Goal: Complete application form

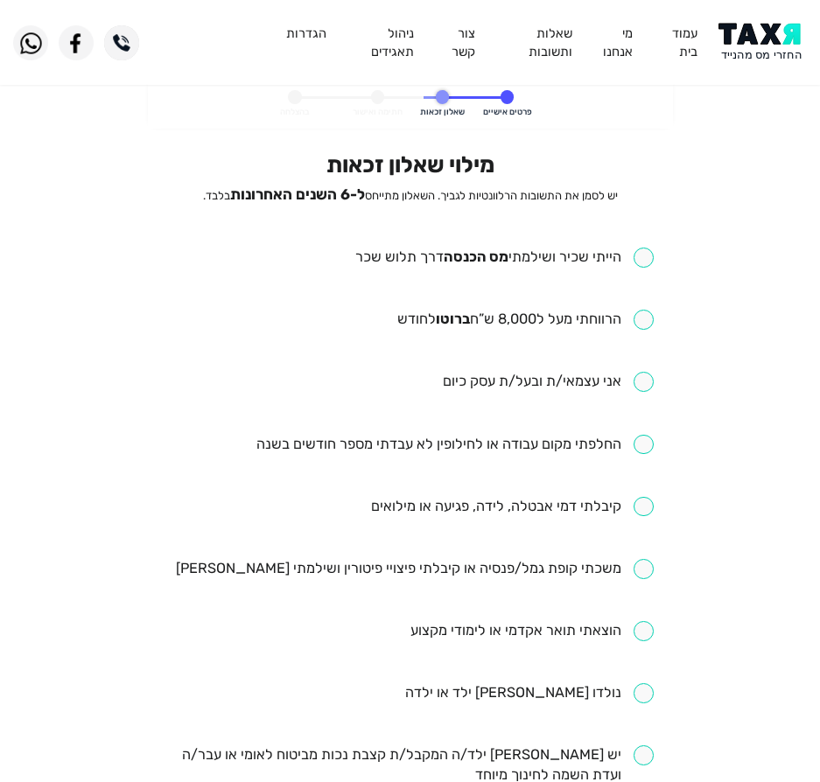
click at [568, 256] on input "checkbox" at bounding box center [504, 258] width 298 height 20
checkbox input "true"
drag, startPoint x: 523, startPoint y: 326, endPoint x: 530, endPoint y: 318, distance: 10.5
click at [526, 320] on input "checkbox" at bounding box center [525, 320] width 256 height 20
checkbox input "true"
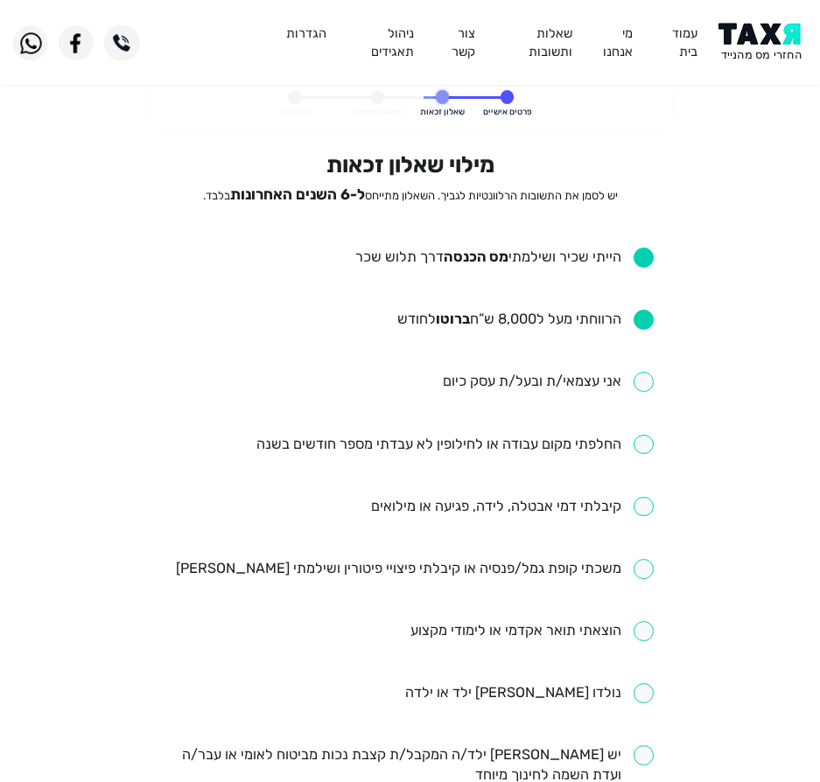
click at [524, 458] on ul "הייתי שכיר ושילמתי [PERSON_NAME] הכנסה דרך תלוש שכר הרווחתי מעל ל8,000 ש”ח ברוט…" at bounding box center [409, 724] width 487 height 953
click at [420, 431] on ul "הייתי שכיר ושילמתי [PERSON_NAME] הכנסה דרך תלוש שכר הרווחתי מעל ל8,000 ש”ח ברוט…" at bounding box center [409, 724] width 487 height 953
click at [393, 463] on ul "הייתי שכיר ושילמתי [PERSON_NAME] הכנסה דרך תלוש שכר הרווחתי מעל ל8,000 ש”ח ברוט…" at bounding box center [409, 724] width 487 height 953
click at [411, 442] on input "checkbox" at bounding box center [454, 445] width 397 height 20
checkbox input "true"
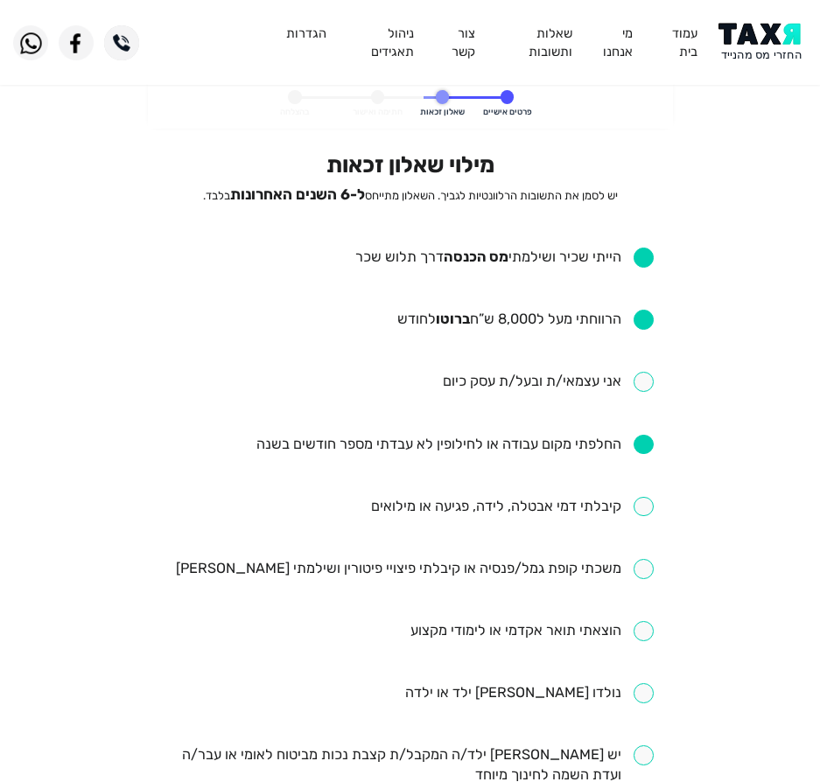
click at [415, 508] on input "checkbox" at bounding box center [512, 507] width 283 height 20
checkbox input "true"
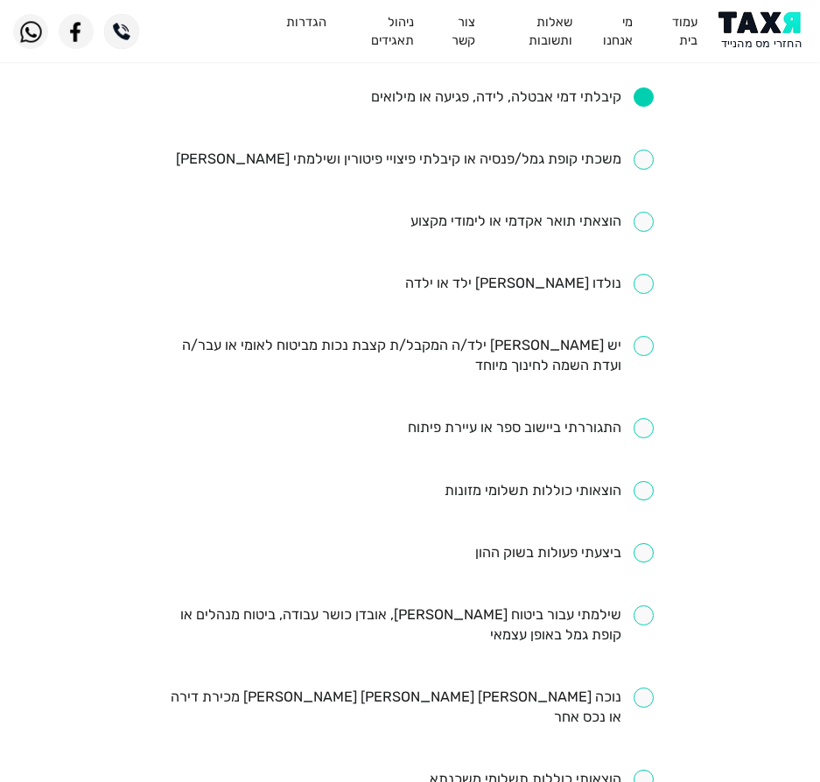
scroll to position [438, 0]
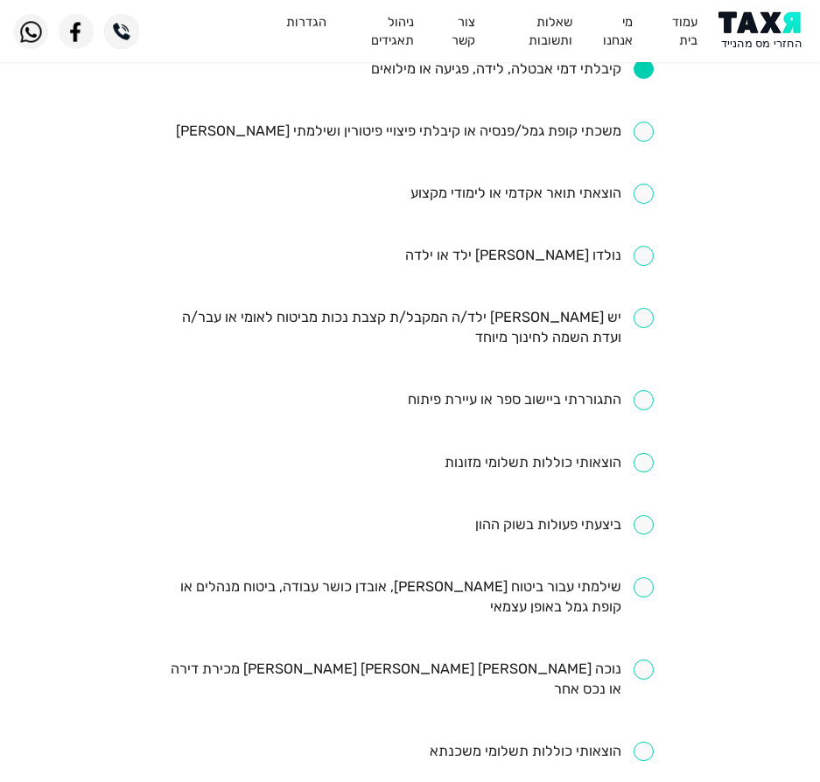
click at [509, 580] on input "checkbox" at bounding box center [409, 598] width 487 height 40
checkbox input "true"
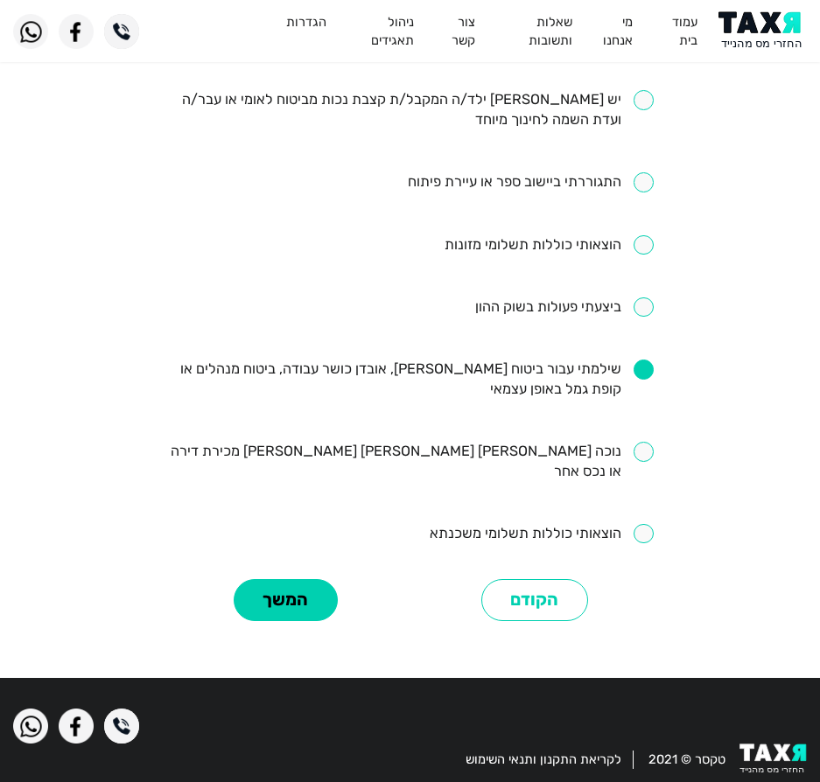
scroll to position [660, 0]
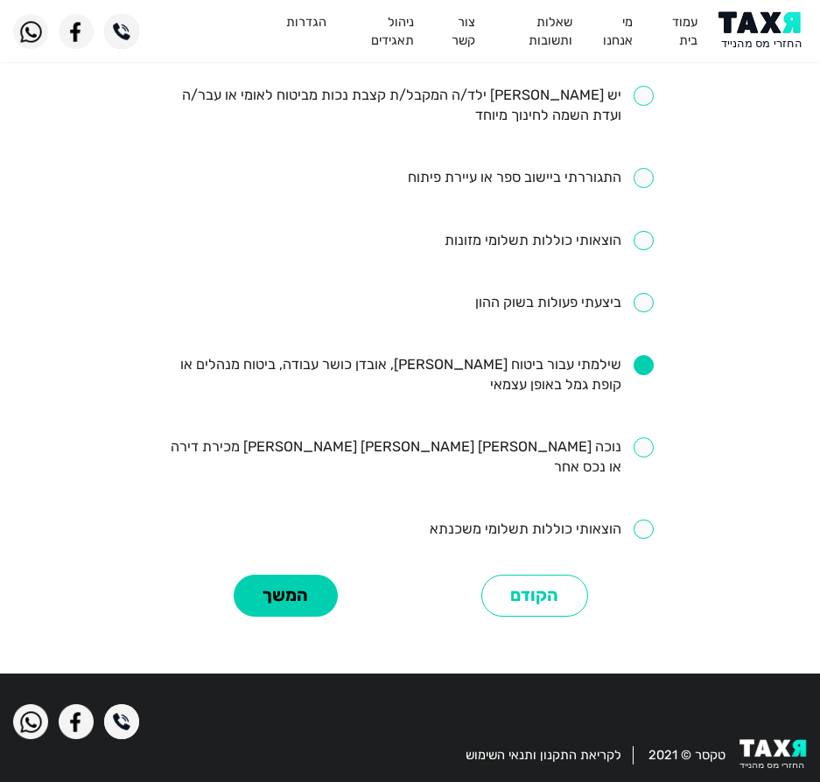
click at [546, 520] on input "checkbox" at bounding box center [542, 530] width 224 height 20
checkbox input "true"
click at [289, 576] on button "המשך" at bounding box center [286, 596] width 104 height 43
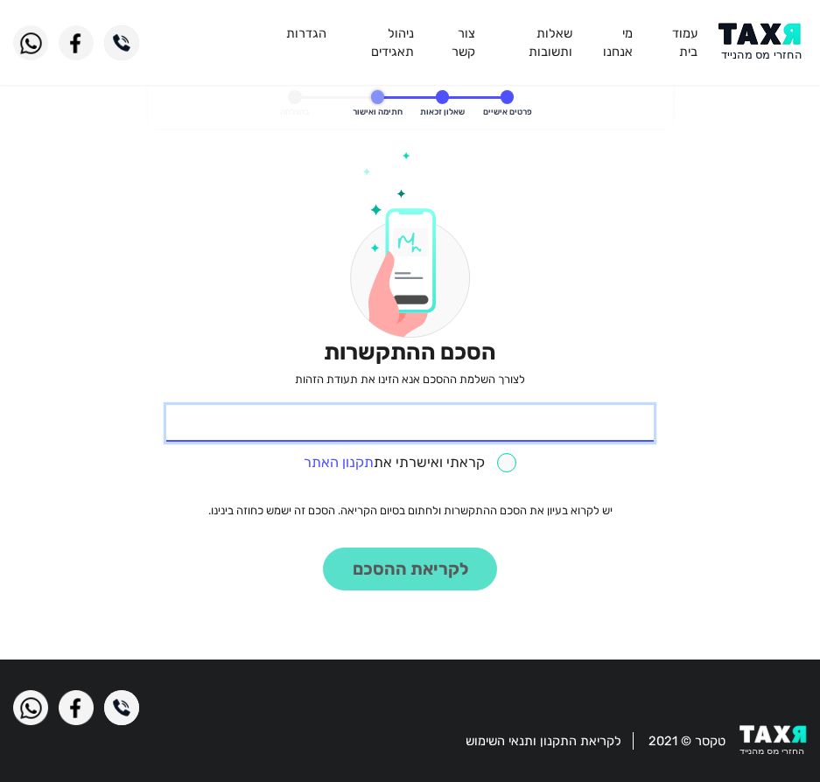
click at [571, 426] on input "* תעודת זהות" at bounding box center [409, 423] width 487 height 37
type input "322386566"
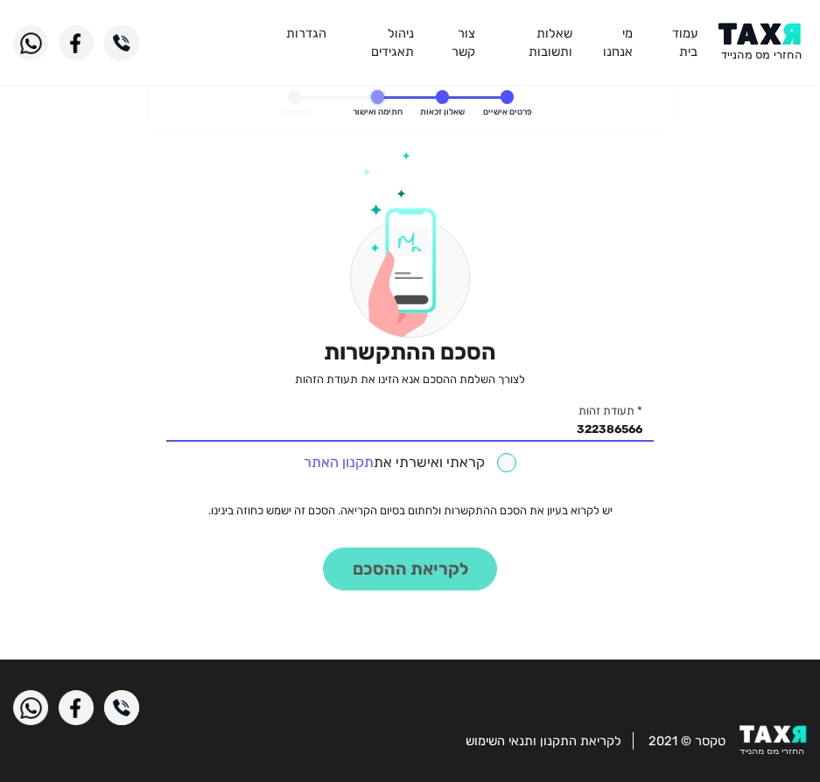
click at [456, 453] on input "checkbox" at bounding box center [411, 463] width 214 height 20
checkbox input "true"
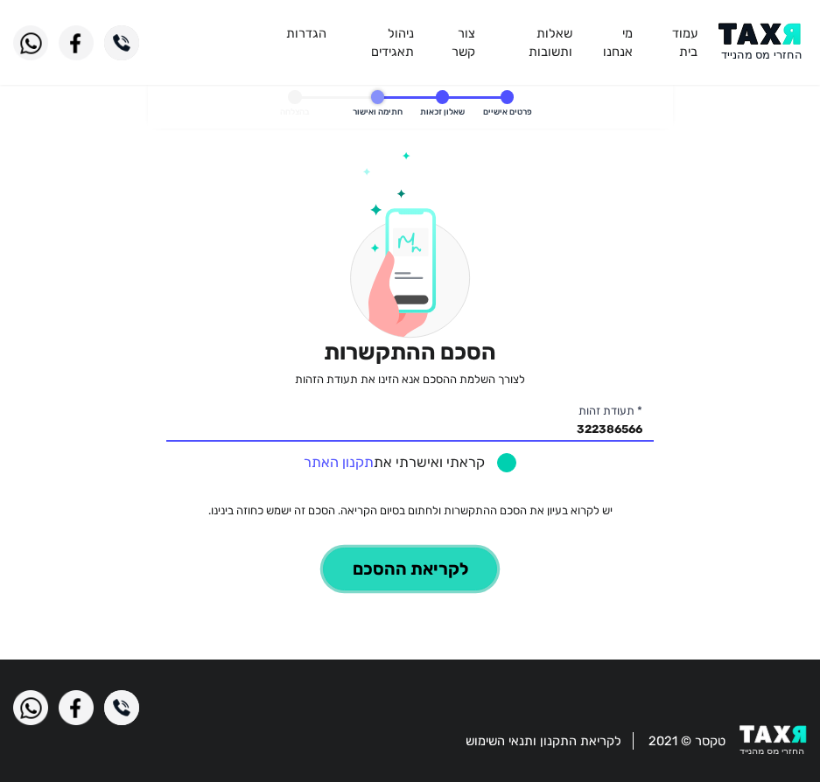
click at [398, 560] on button "לקריאת ההסכם" at bounding box center [410, 569] width 174 height 43
